Goal: Task Accomplishment & Management: Use online tool/utility

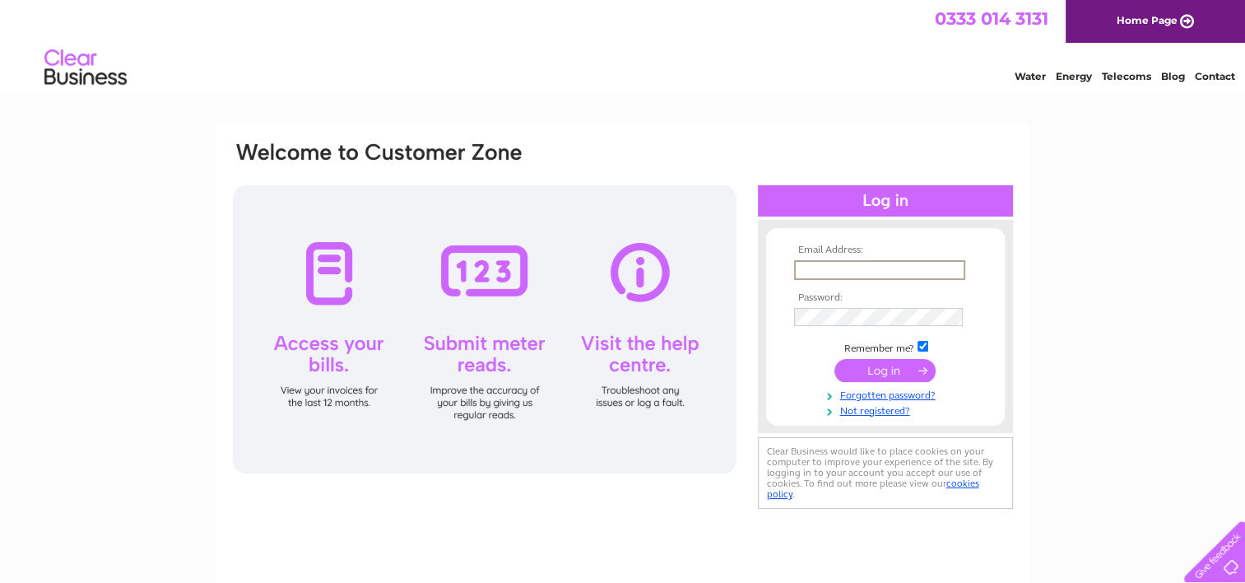
click at [807, 267] on input "text" at bounding box center [879, 270] width 171 height 20
type input "[EMAIL_ADDRESS][DOMAIN_NAME]"
click at [902, 366] on input "submit" at bounding box center [885, 369] width 101 height 23
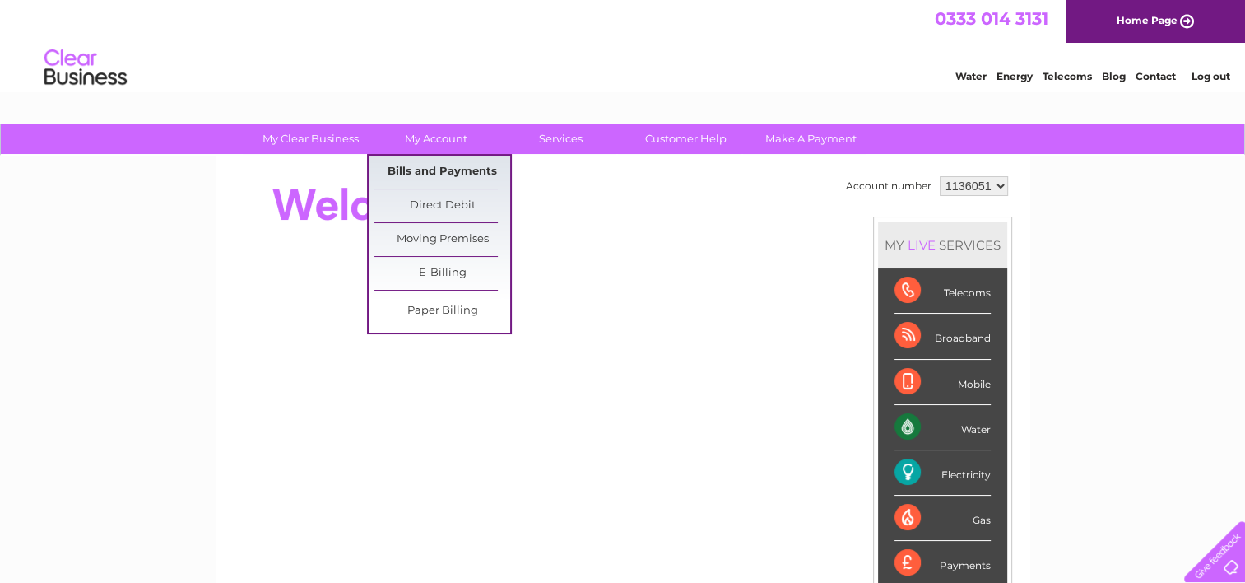
click at [412, 163] on link "Bills and Payments" at bounding box center [443, 172] width 136 height 33
click at [450, 198] on link "Direct Debit" at bounding box center [443, 205] width 136 height 33
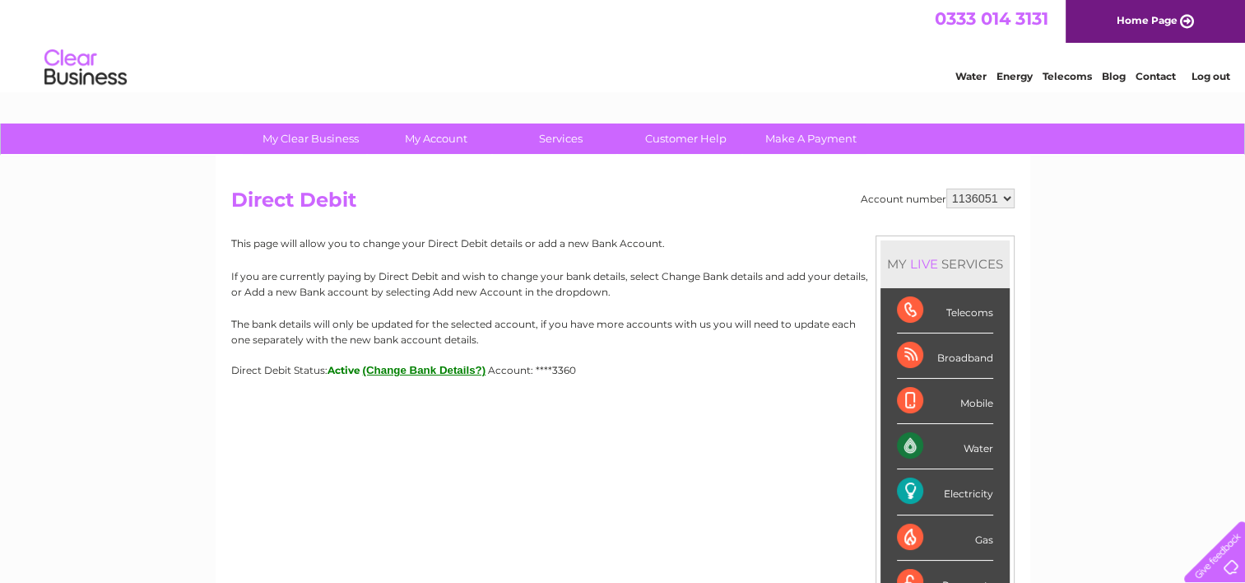
click at [954, 494] on div "Electricity" at bounding box center [945, 491] width 96 height 45
click at [928, 482] on div "Electricity" at bounding box center [945, 491] width 96 height 45
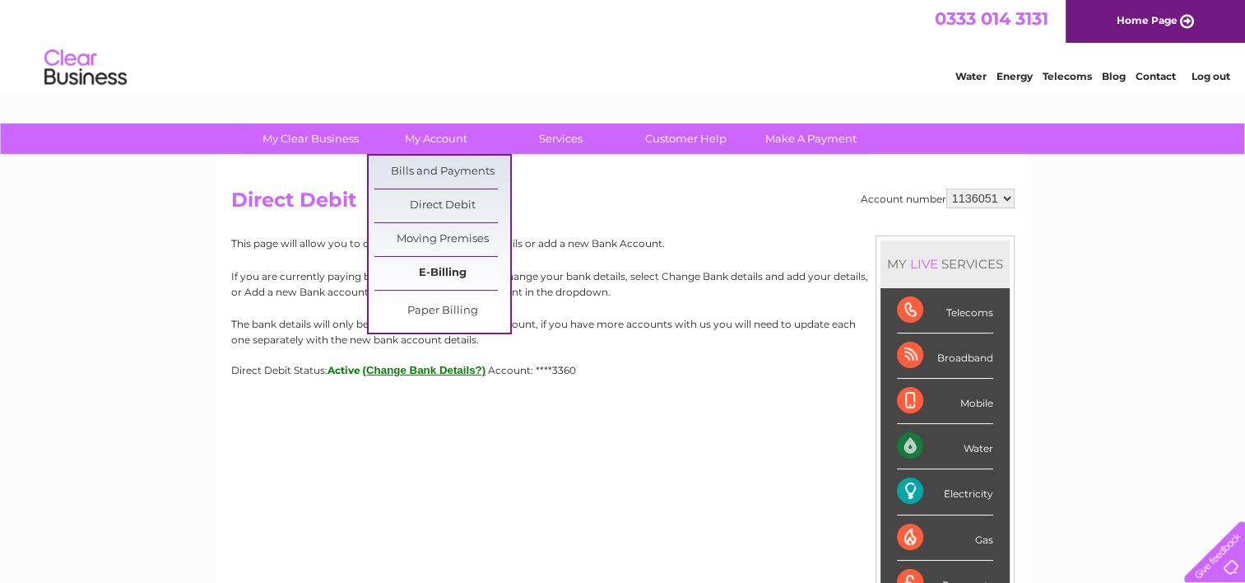
click at [442, 275] on link "E-Billing" at bounding box center [443, 273] width 136 height 33
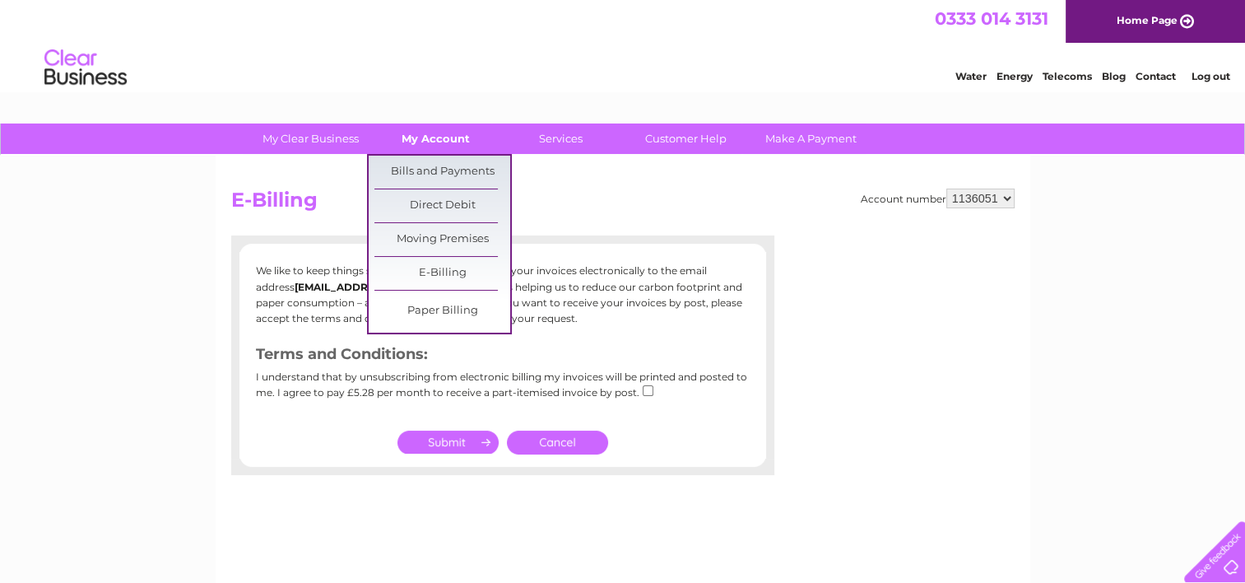
click at [430, 130] on link "My Account" at bounding box center [436, 138] width 136 height 30
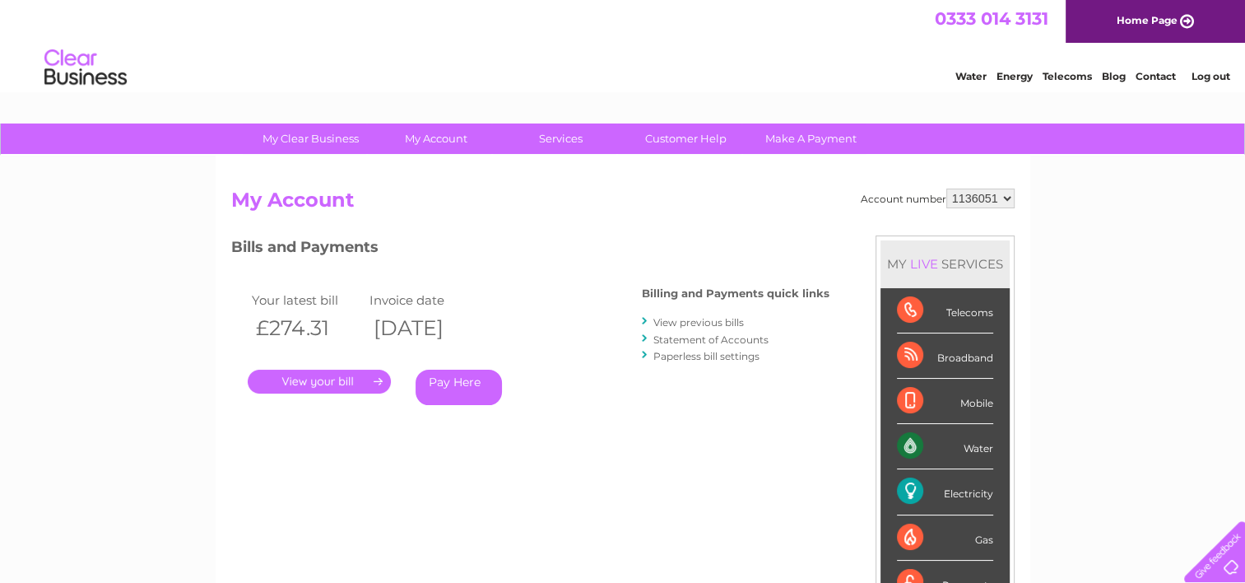
click at [565, 207] on h2 "My Account" at bounding box center [623, 203] width 784 height 31
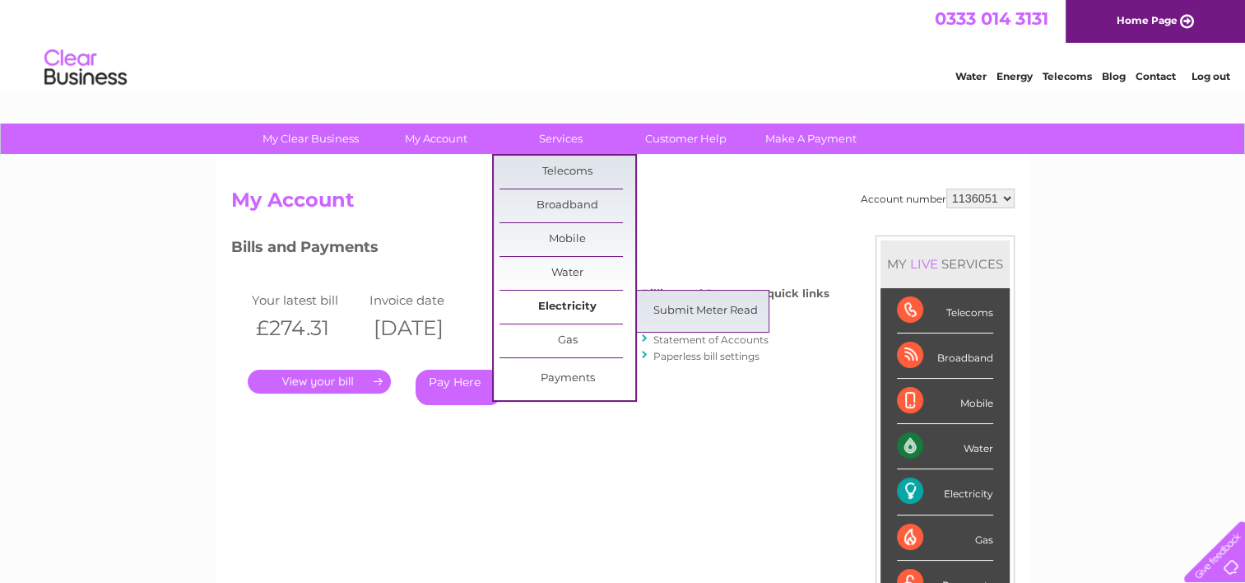
click at [544, 303] on link "Electricity" at bounding box center [568, 307] width 136 height 33
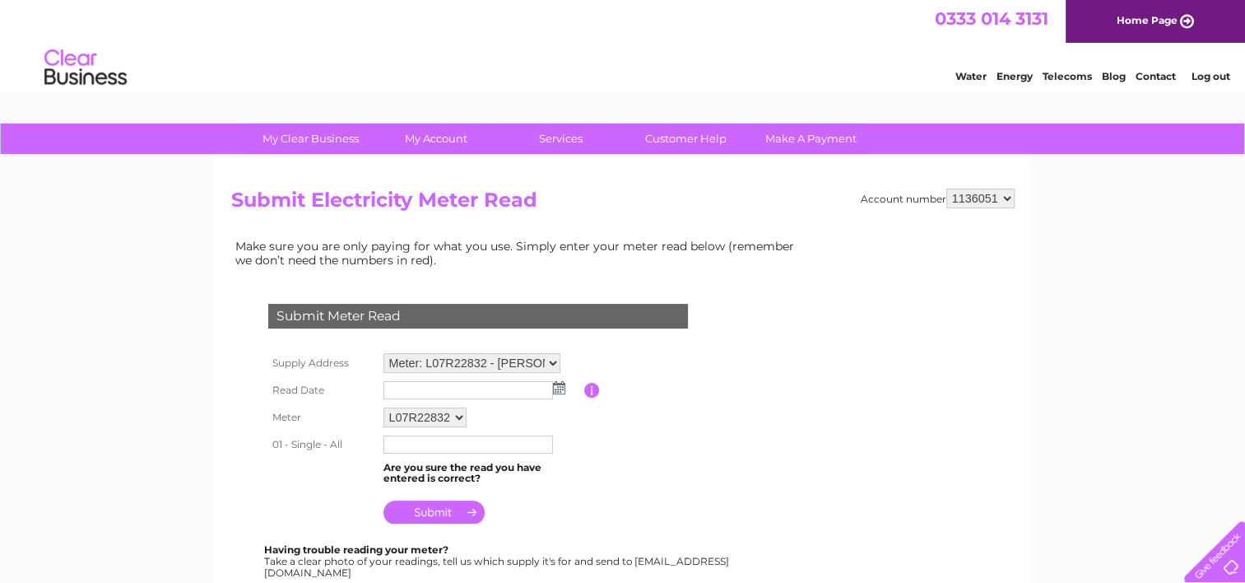
click at [557, 385] on img at bounding box center [559, 387] width 12 height 13
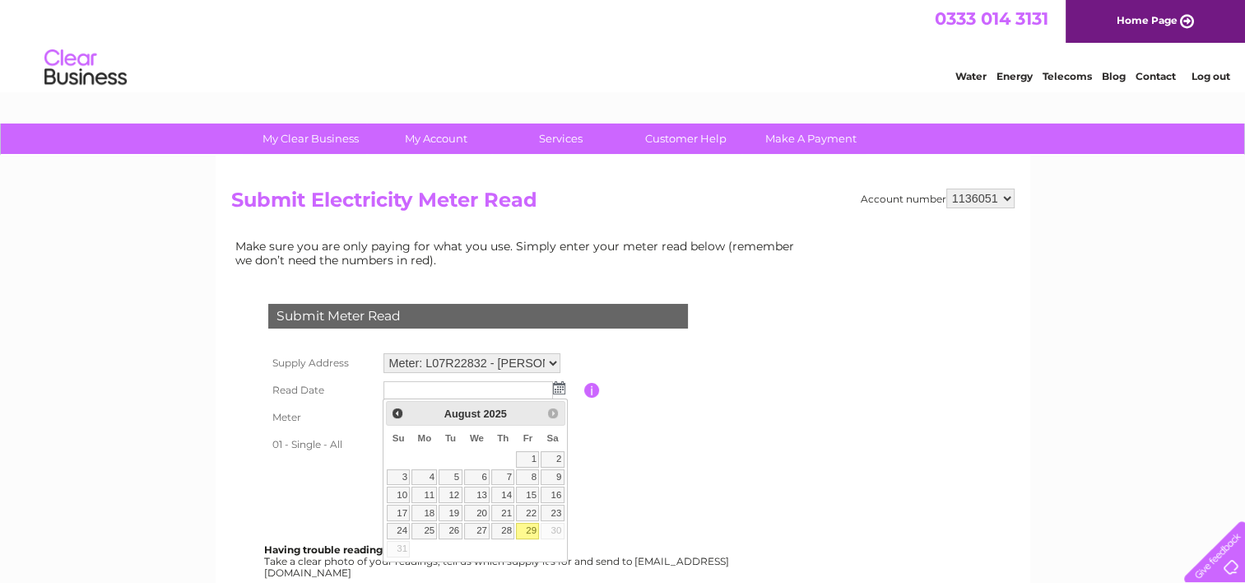
click at [528, 528] on link "29" at bounding box center [527, 531] width 23 height 16
type input "[DATE]"
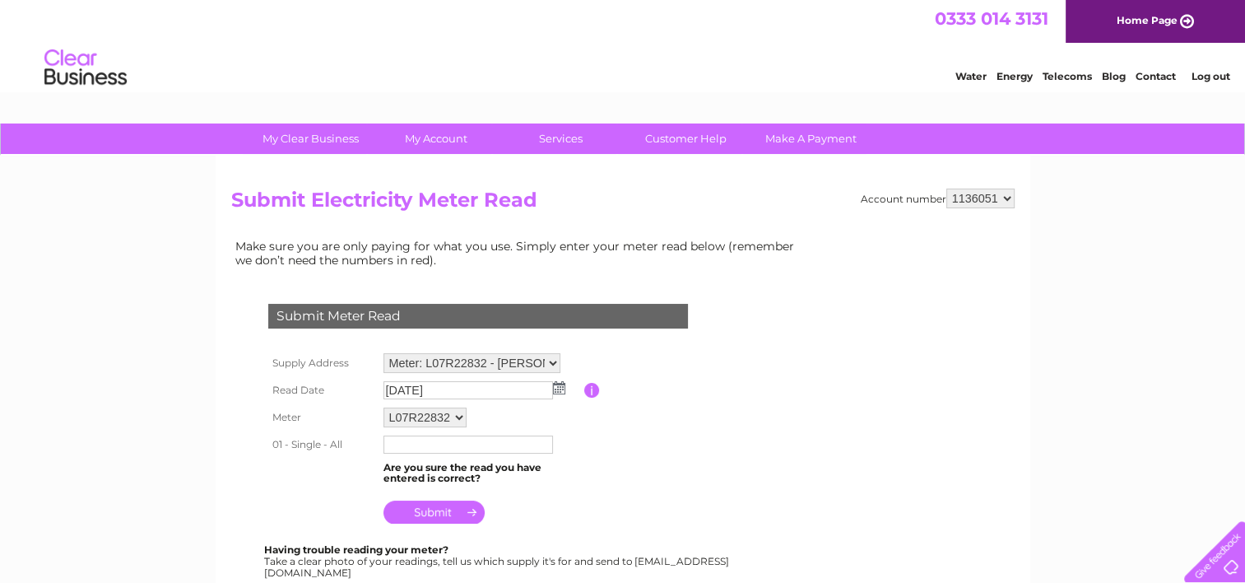
click at [417, 447] on input "text" at bounding box center [469, 444] width 170 height 18
type input "50033"
click at [425, 514] on input "submit" at bounding box center [434, 511] width 101 height 23
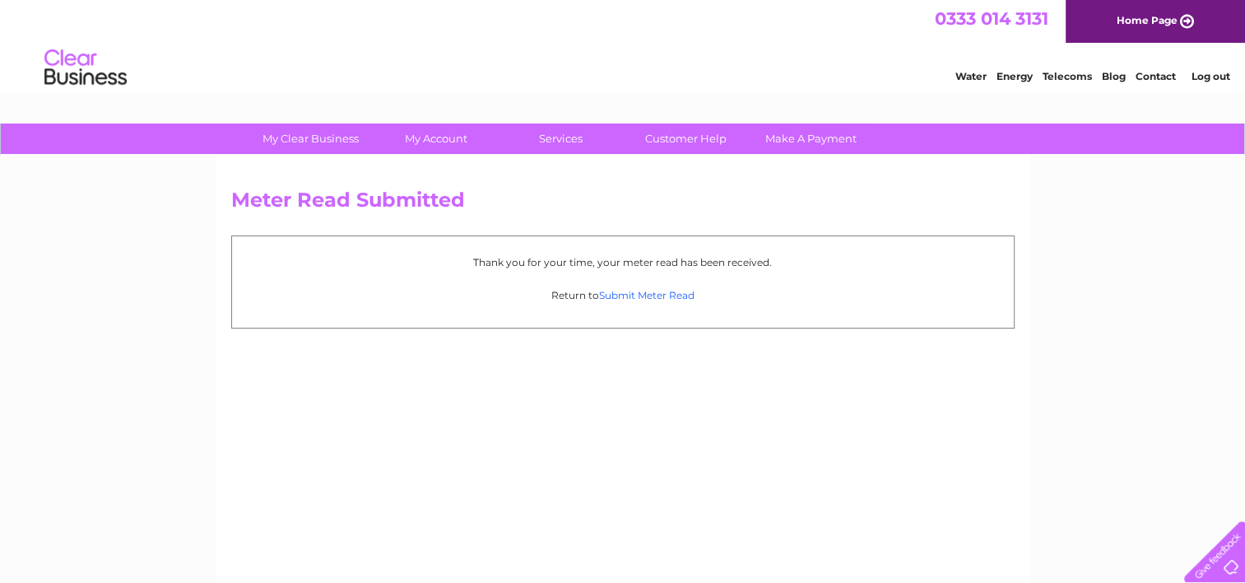
click at [638, 299] on link "Submit Meter Read" at bounding box center [646, 295] width 95 height 12
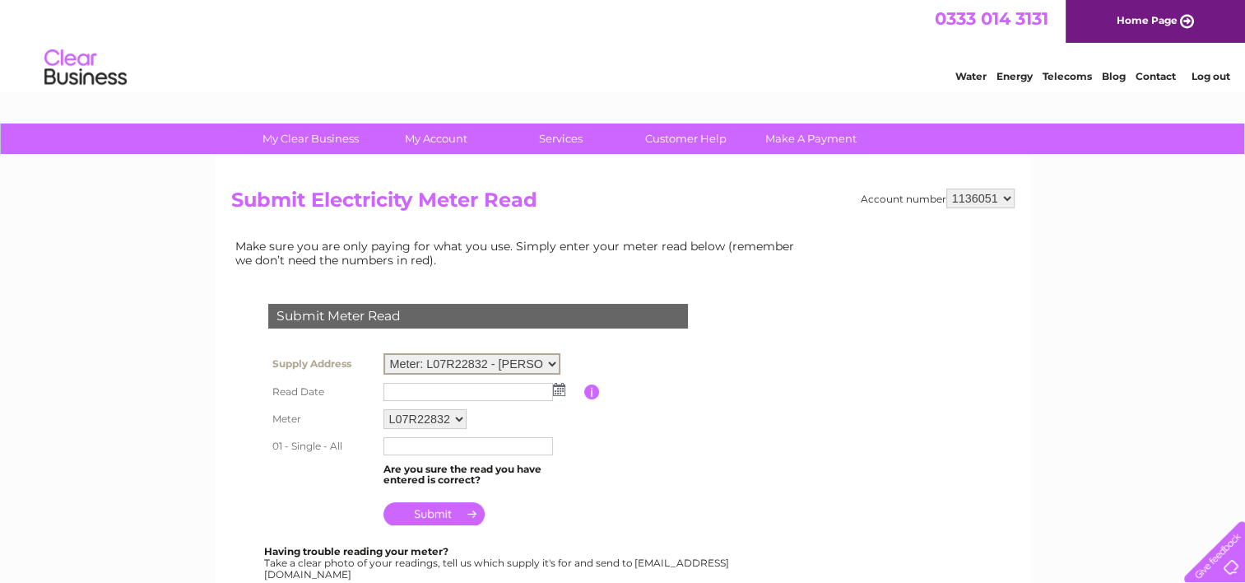
click at [548, 364] on select "Meter: L07R22832 - Clifton Cottage, Tyndrum, Crianlarich, FK20 8SA Meter: D15R5…" at bounding box center [472, 363] width 177 height 21
select select "128801"
click at [384, 353] on select "Meter: L07R22832 - Clifton Cottage, Tyndrum, Crianlarich, FK20 8SA Meter: D15R5…" at bounding box center [472, 363] width 177 height 21
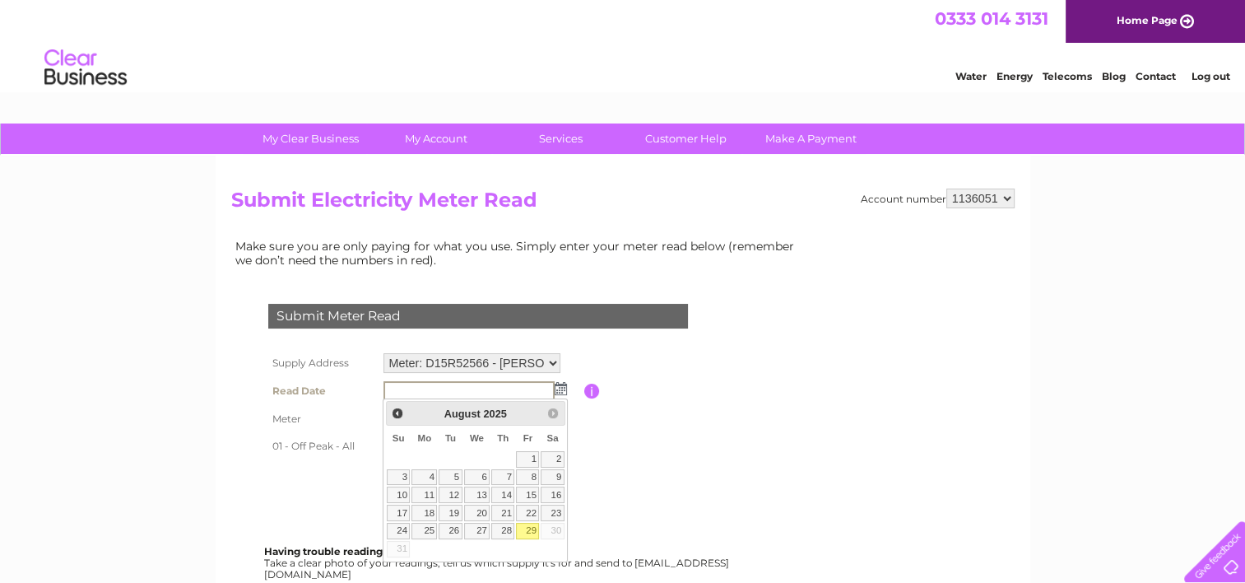
click at [534, 523] on link "29" at bounding box center [527, 531] width 23 height 16
type input "2025/08/29"
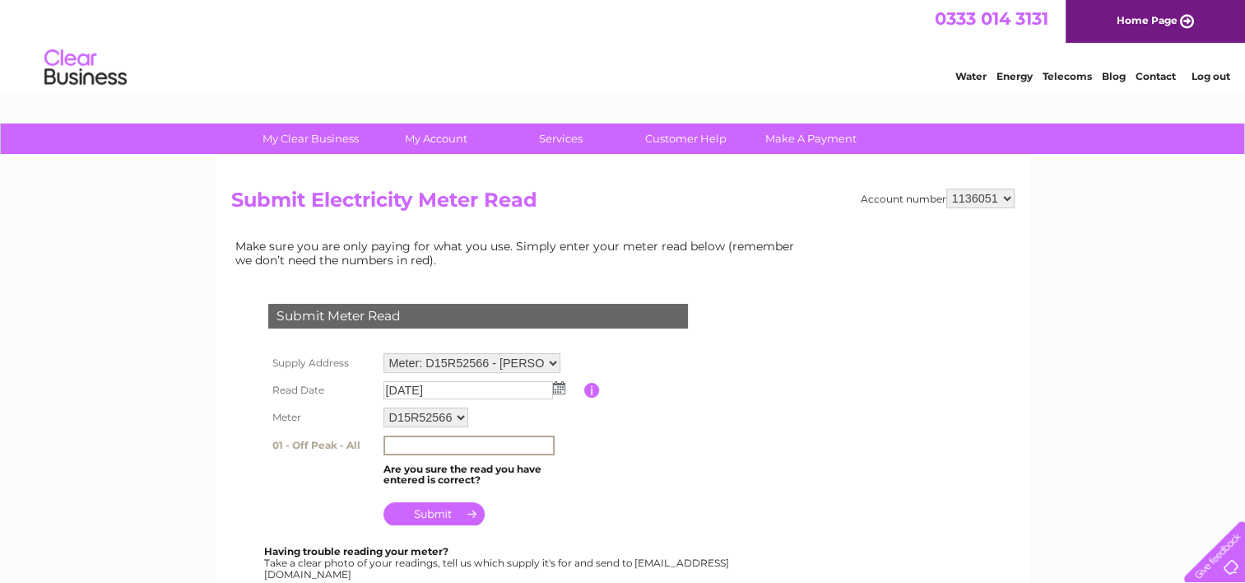
click at [415, 446] on input "text" at bounding box center [469, 445] width 171 height 20
type input "75073"
click at [428, 520] on input "submit" at bounding box center [434, 511] width 101 height 23
click at [426, 509] on input "submit" at bounding box center [434, 511] width 101 height 23
click at [559, 381] on img at bounding box center [559, 387] width 12 height 13
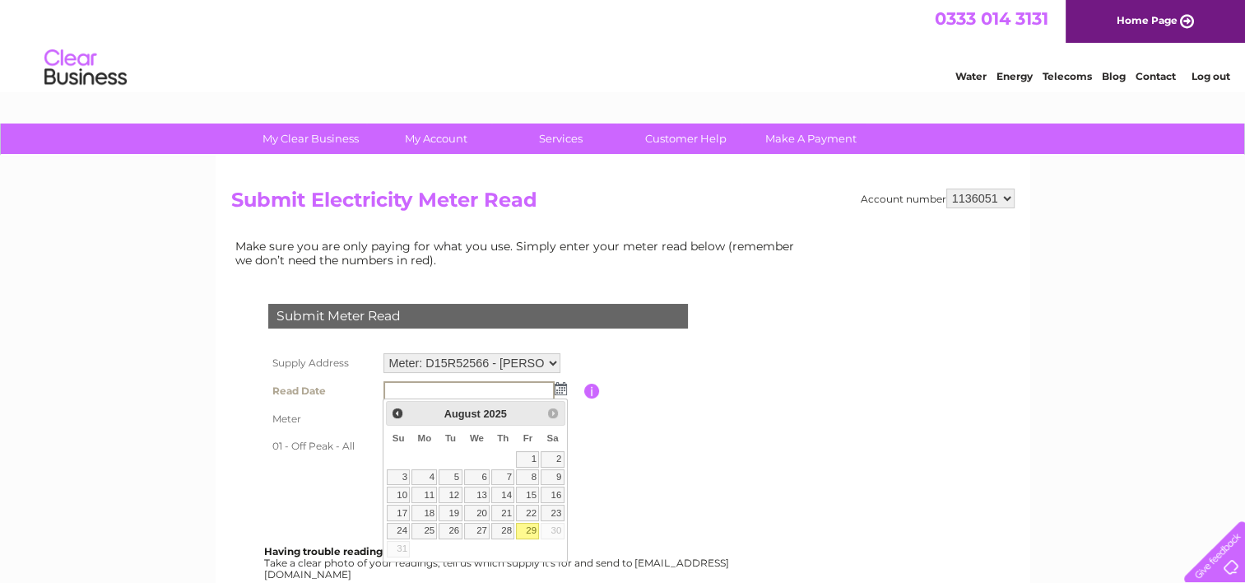
click at [535, 526] on link "29" at bounding box center [527, 531] width 23 height 16
type input "2025/08/29"
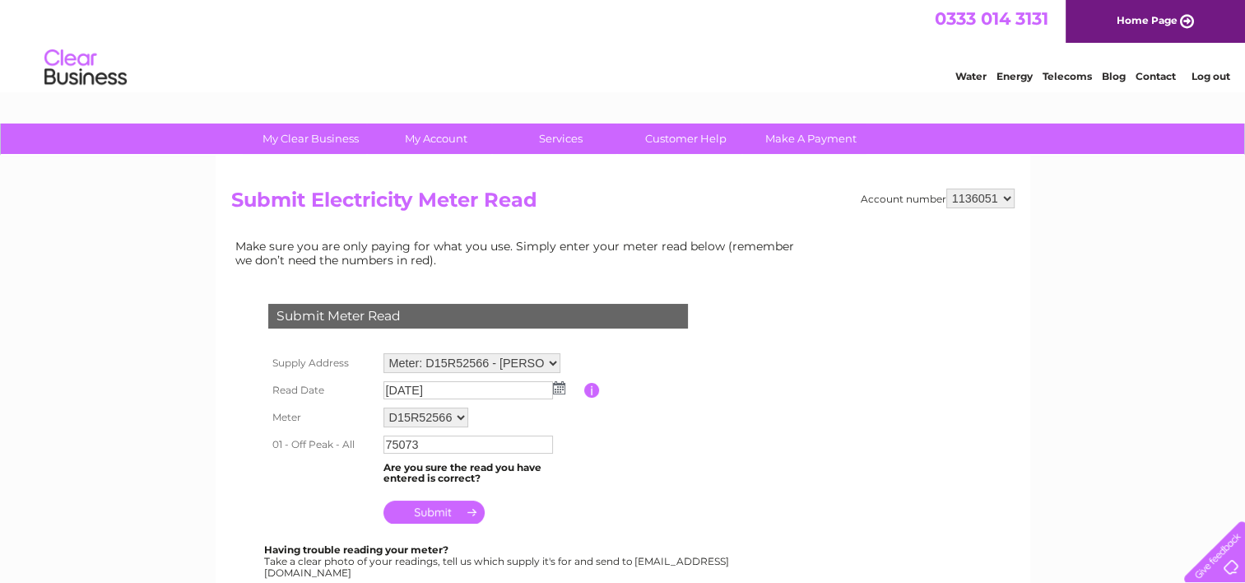
click at [434, 509] on input "submit" at bounding box center [434, 511] width 101 height 23
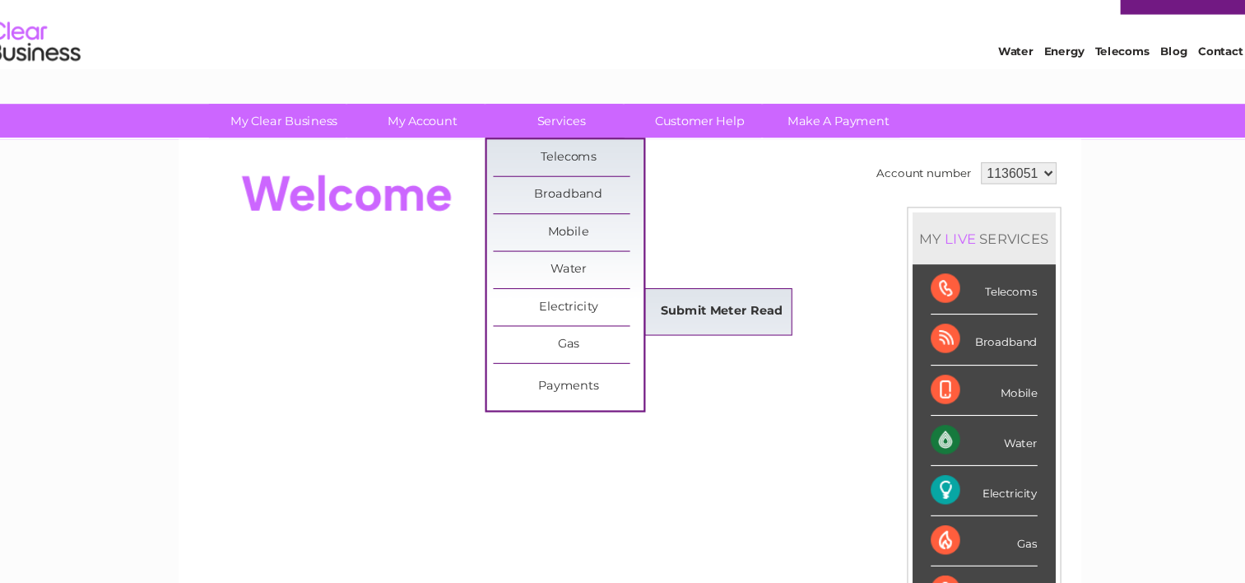
click at [652, 305] on link "Submit Meter Read" at bounding box center [706, 311] width 136 height 33
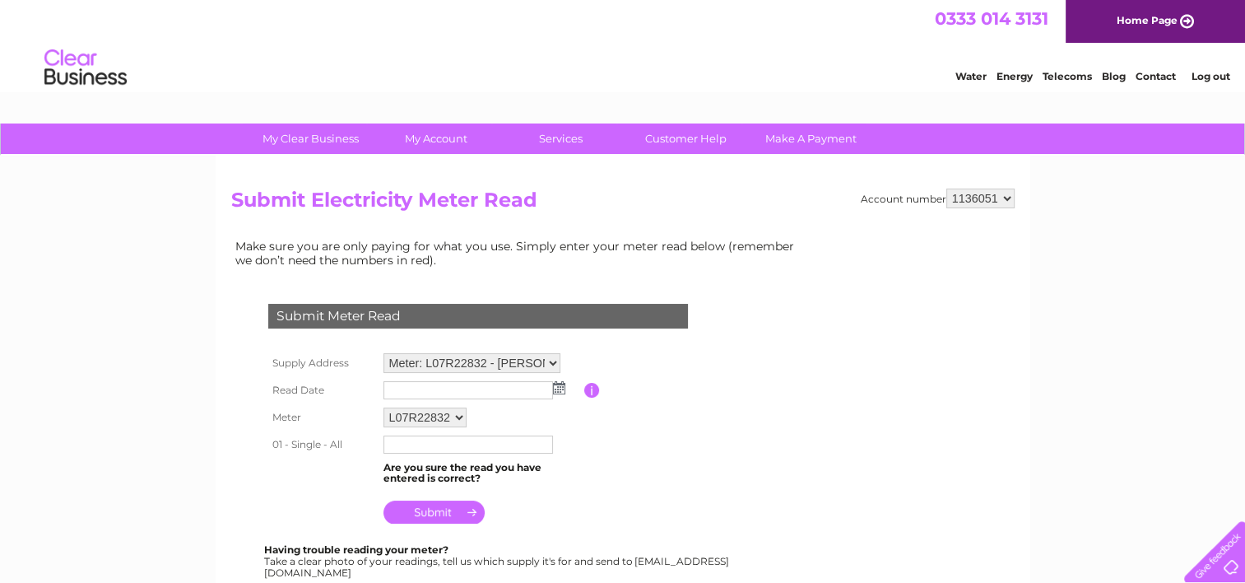
click at [553, 364] on select "Meter: L07R22832 - [PERSON_NAME][GEOGRAPHIC_DATA], [GEOGRAPHIC_DATA], Crianlari…" at bounding box center [472, 363] width 177 height 20
select select "128801"
click at [384, 353] on select "Meter: L07R22832 - [PERSON_NAME][GEOGRAPHIC_DATA], [GEOGRAPHIC_DATA], Crianlari…" at bounding box center [472, 363] width 177 height 21
click at [560, 393] on td at bounding box center [481, 390] width 205 height 26
click at [560, 384] on img at bounding box center [559, 387] width 12 height 13
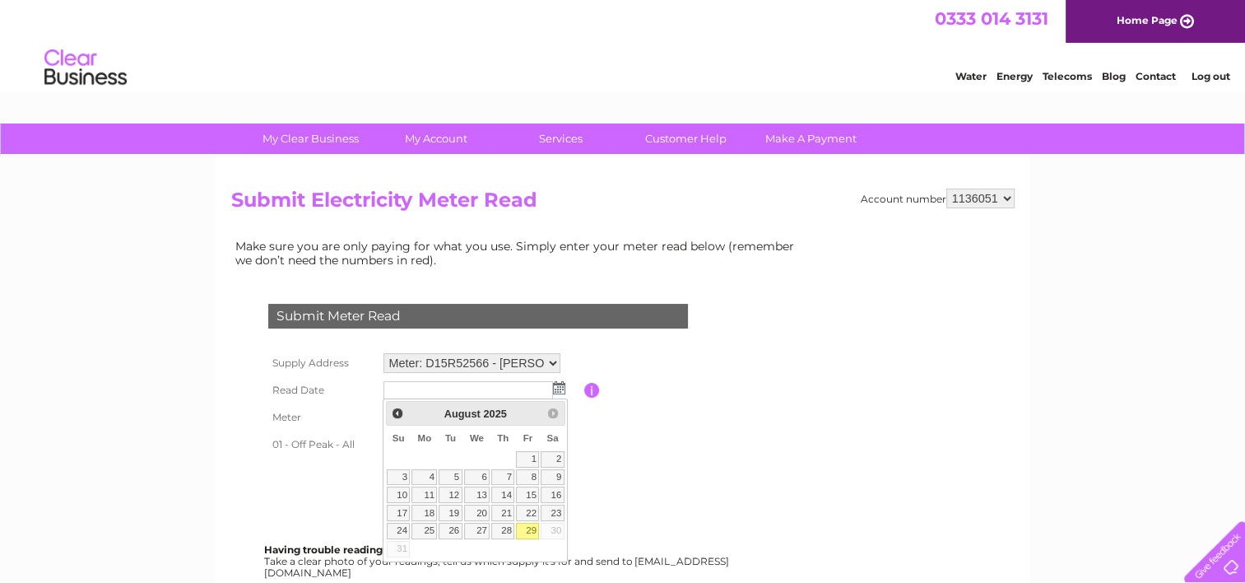
click at [533, 525] on link "29" at bounding box center [527, 531] width 23 height 16
type input "2025/08/29"
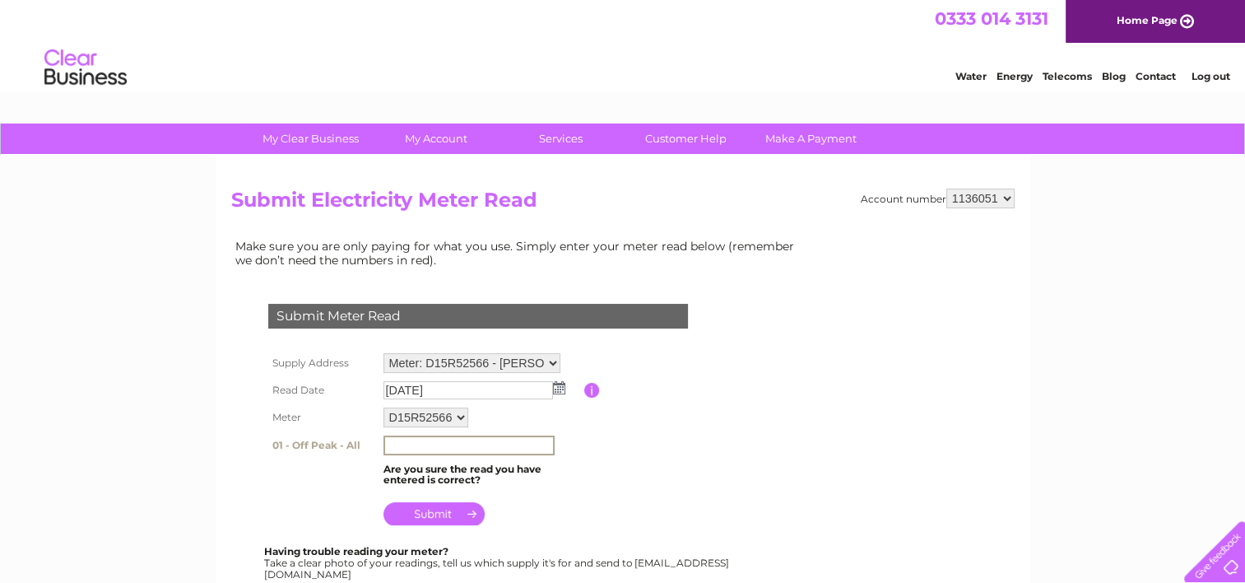
click at [396, 443] on input "text" at bounding box center [469, 445] width 171 height 20
type input "75073"
click at [621, 473] on table "Supply Address Meter: L07R22832 - Clifton Cottage, Tyndrum, Crianlarich, FK20 8…" at bounding box center [498, 439] width 468 height 181
click at [428, 509] on input "submit" at bounding box center [434, 511] width 101 height 23
